Goal: Task Accomplishment & Management: Use online tool/utility

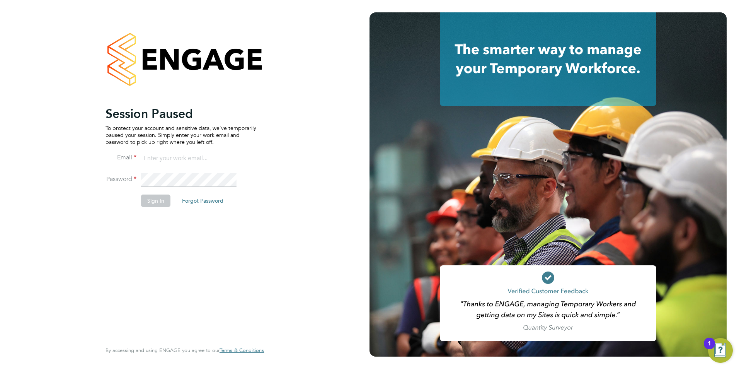
type input "Nicola.lawrence@tfrecruitment.co.uk"
click at [155, 200] on button "Sign In" at bounding box center [155, 200] width 29 height 12
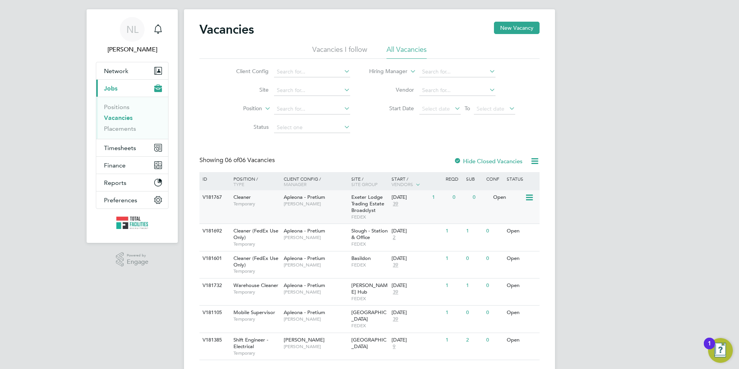
scroll to position [19, 0]
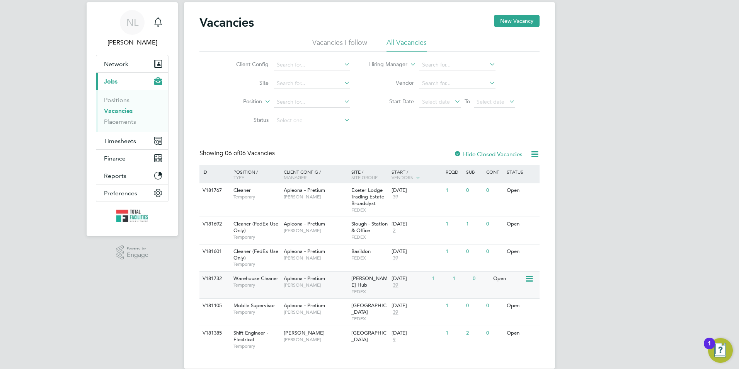
click at [436, 284] on div "1" at bounding box center [440, 278] width 20 height 14
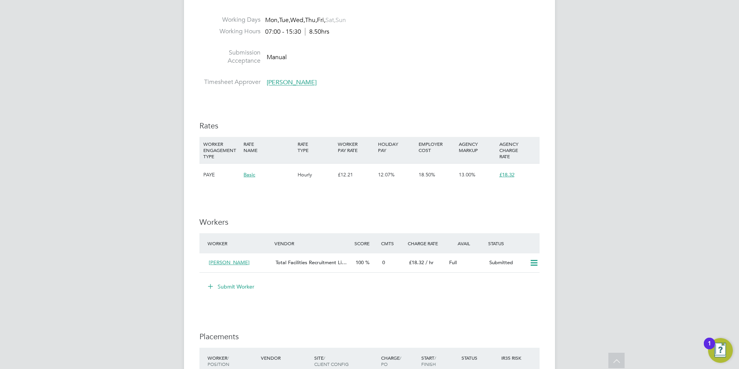
scroll to position [506, 0]
